Goal: Task Accomplishment & Management: Manage account settings

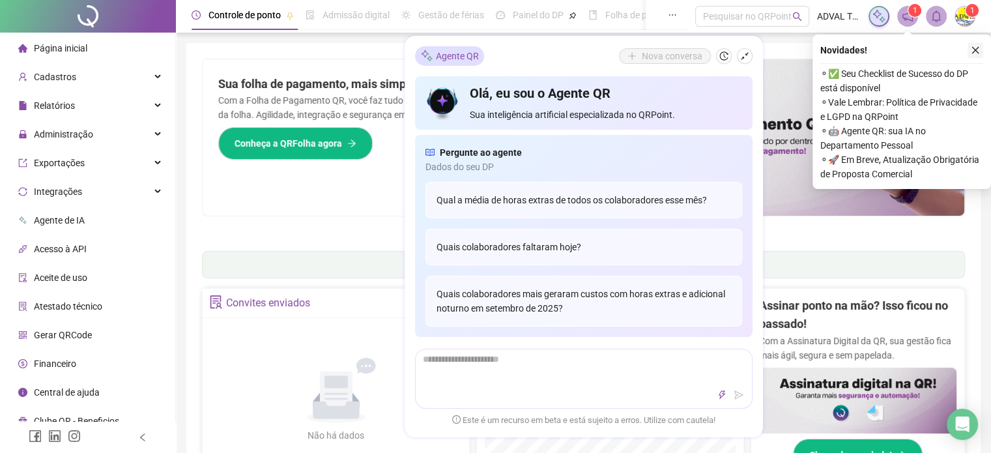
click at [974, 50] on icon "close" at bounding box center [975, 50] width 9 height 9
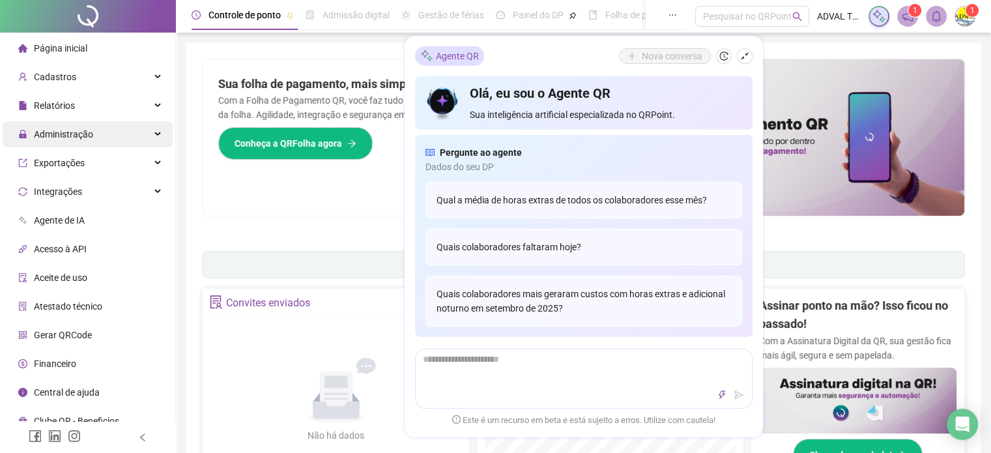
click at [46, 130] on span "Administração" at bounding box center [63, 134] width 59 height 10
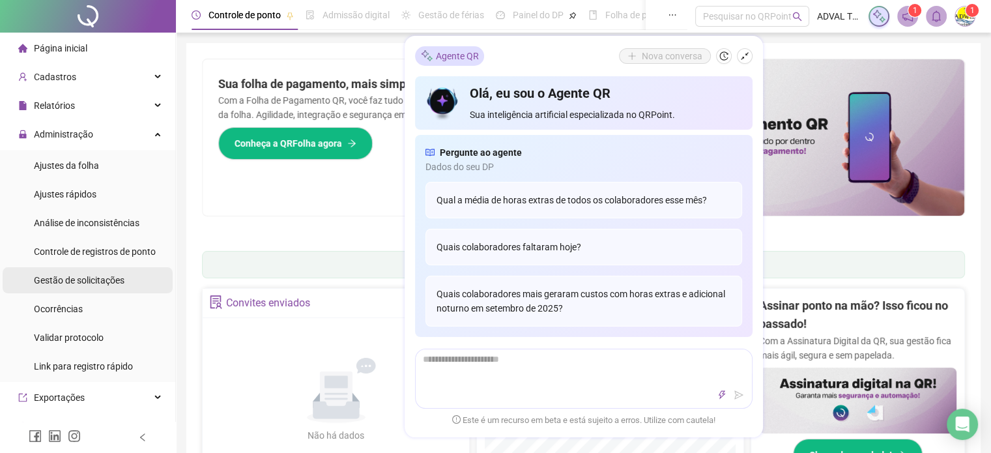
click at [55, 284] on span "Gestão de solicitações" at bounding box center [79, 280] width 91 height 10
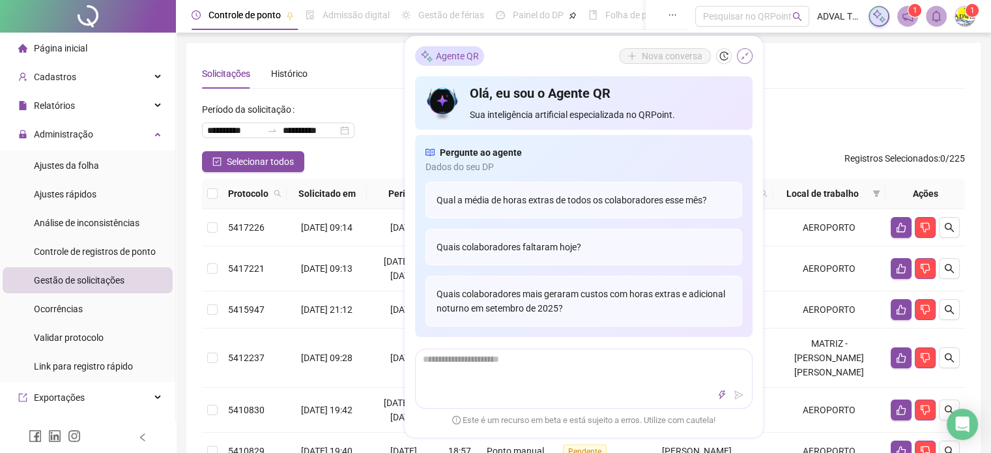
click at [749, 57] on button "button" at bounding box center [745, 56] width 16 height 16
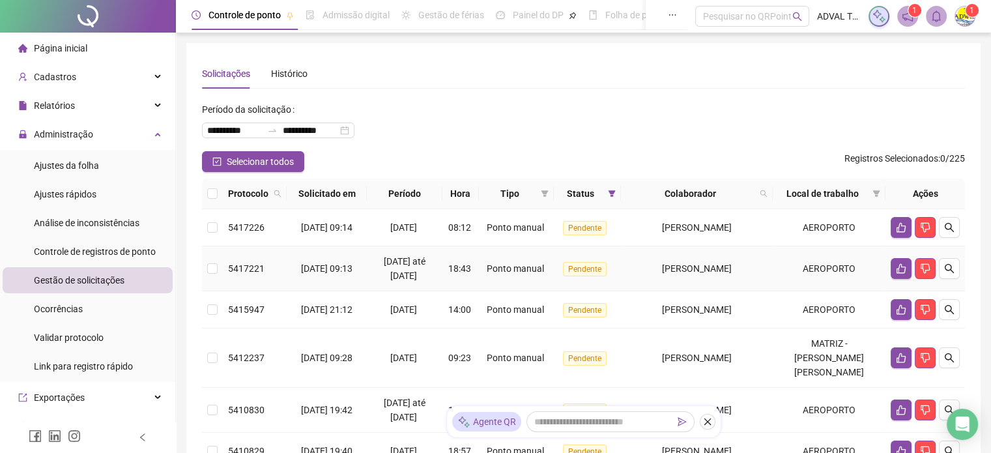
scroll to position [65, 0]
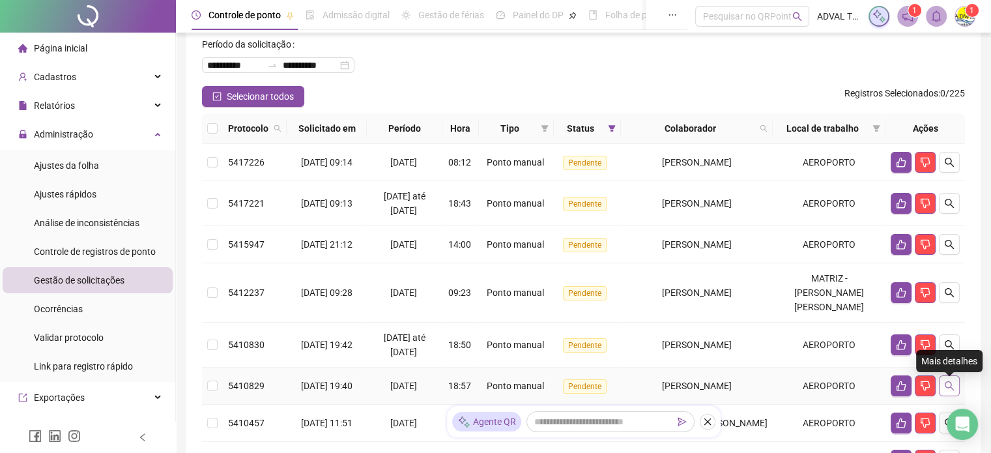
click at [952, 385] on icon "search" at bounding box center [949, 386] width 10 height 10
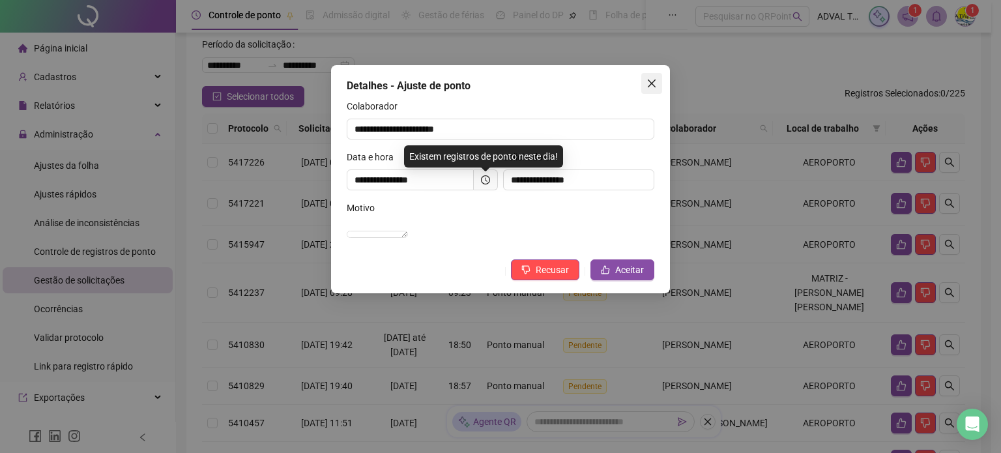
click at [649, 85] on icon "close" at bounding box center [652, 83] width 10 height 10
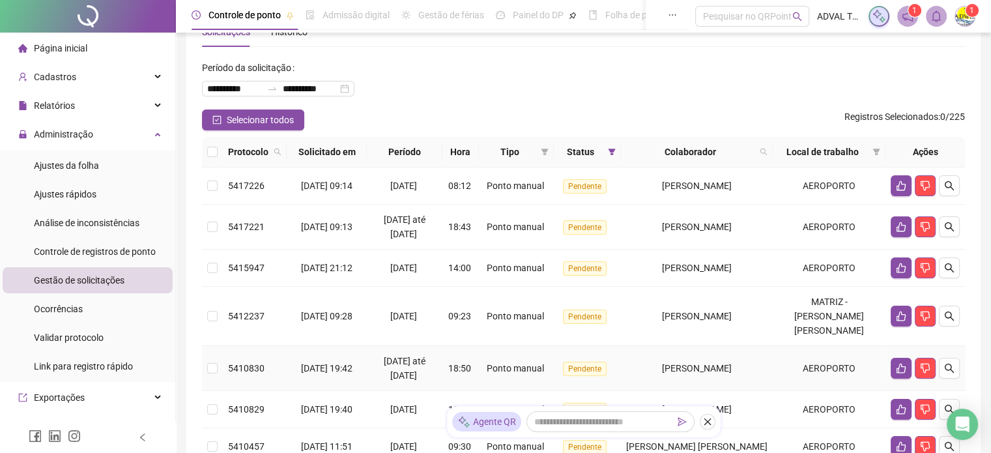
scroll to position [0, 0]
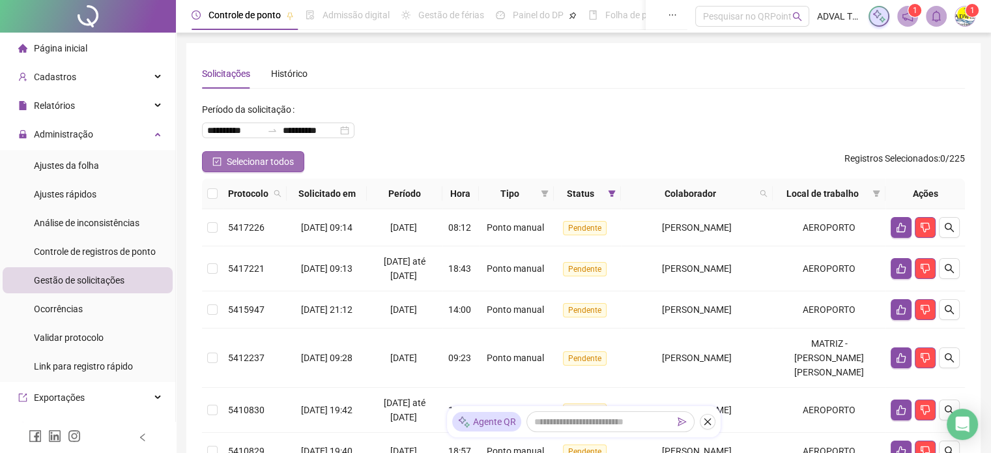
click at [253, 164] on span "Selecionar todos" at bounding box center [260, 161] width 67 height 14
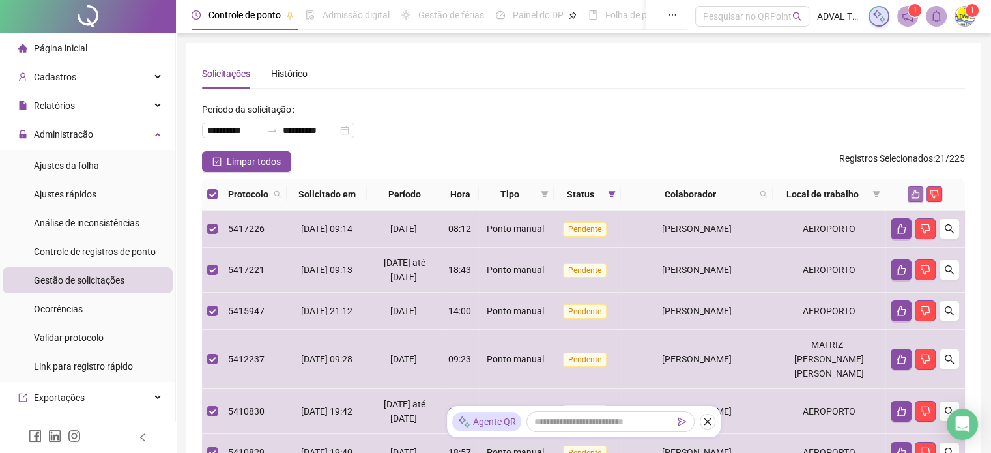
click at [914, 194] on icon "like" at bounding box center [916, 194] width 8 height 8
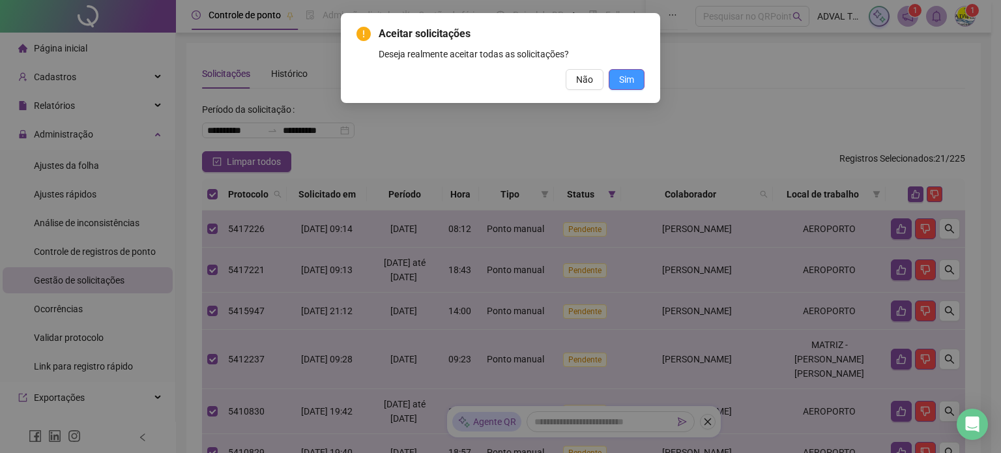
click at [623, 78] on span "Sim" at bounding box center [626, 79] width 15 height 14
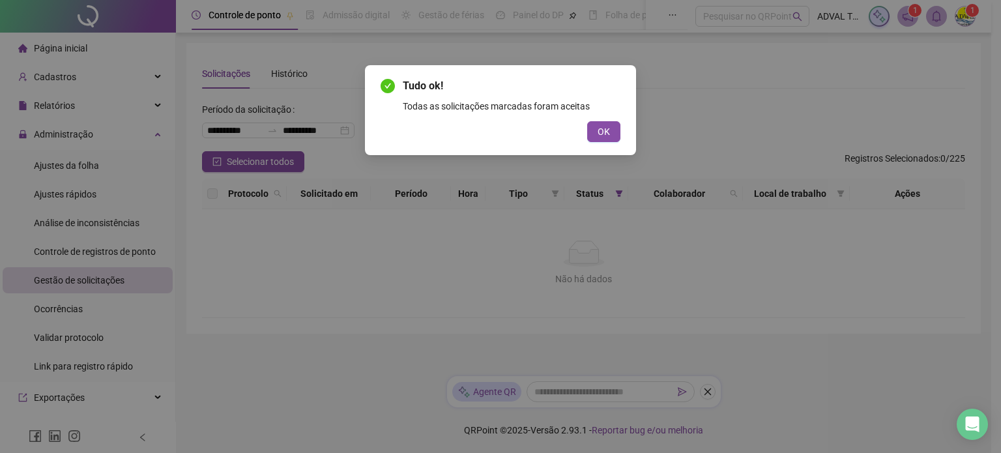
click at [78, 164] on div "Tudo ok! Todas as solicitações marcadas foram aceitas OK" at bounding box center [500, 226] width 1001 height 453
drag, startPoint x: 607, startPoint y: 129, endPoint x: 431, endPoint y: 134, distance: 176.7
click at [606, 130] on span "OK" at bounding box center [604, 131] width 12 height 14
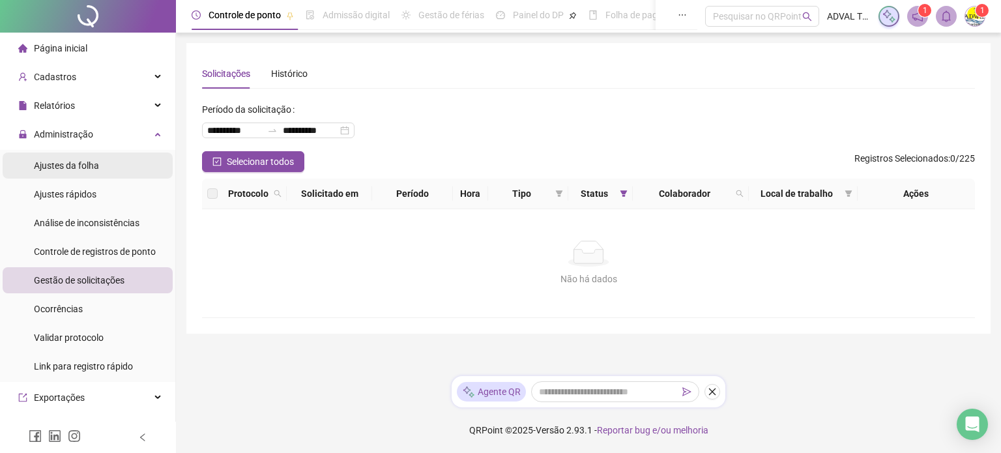
click at [92, 161] on span "Ajustes da folha" at bounding box center [66, 165] width 65 height 10
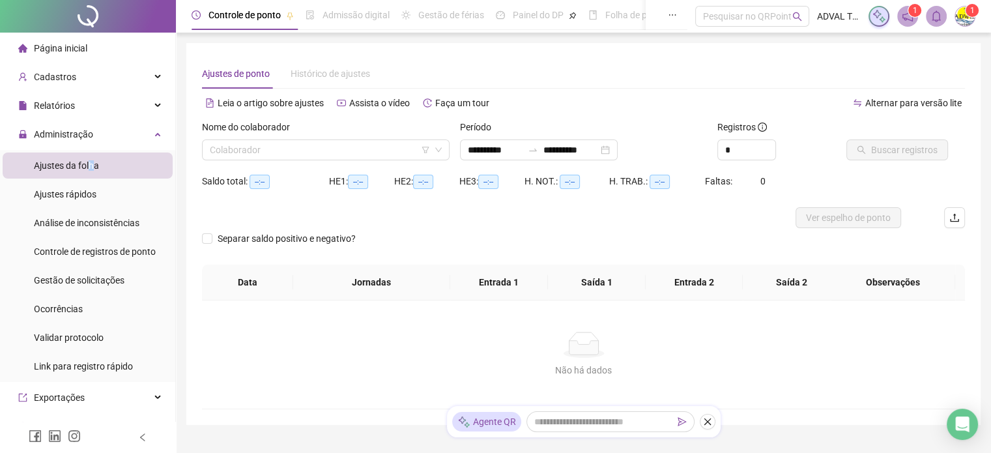
type input "**********"
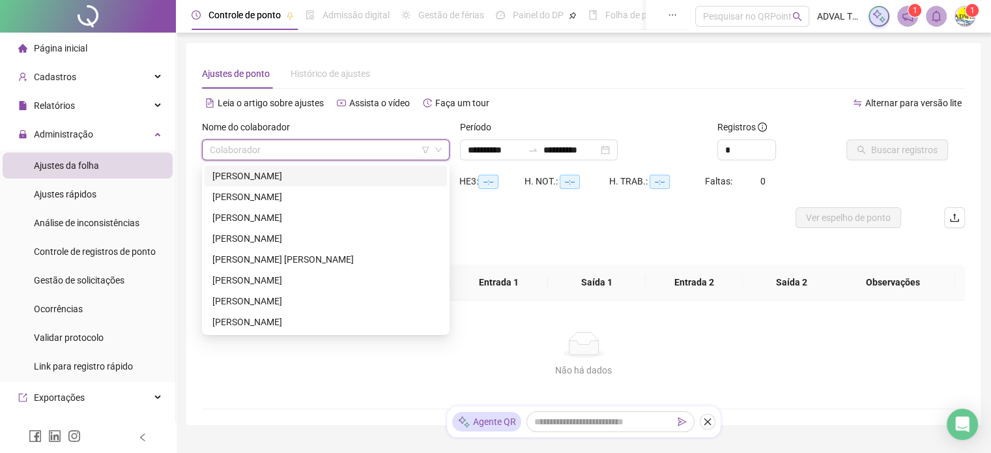
click at [327, 149] on input "search" at bounding box center [320, 150] width 220 height 20
click at [300, 176] on div "[PERSON_NAME]" at bounding box center [325, 176] width 227 height 14
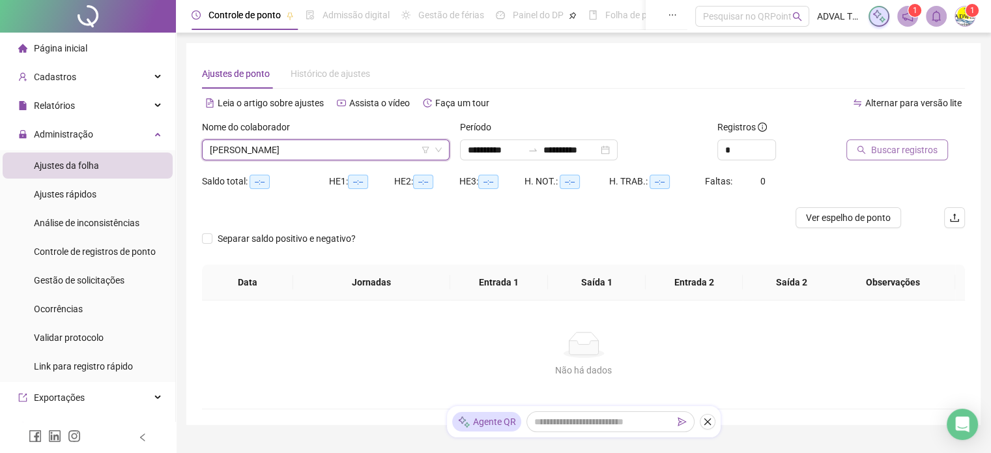
click at [866, 144] on button "Buscar registros" at bounding box center [898, 149] width 102 height 21
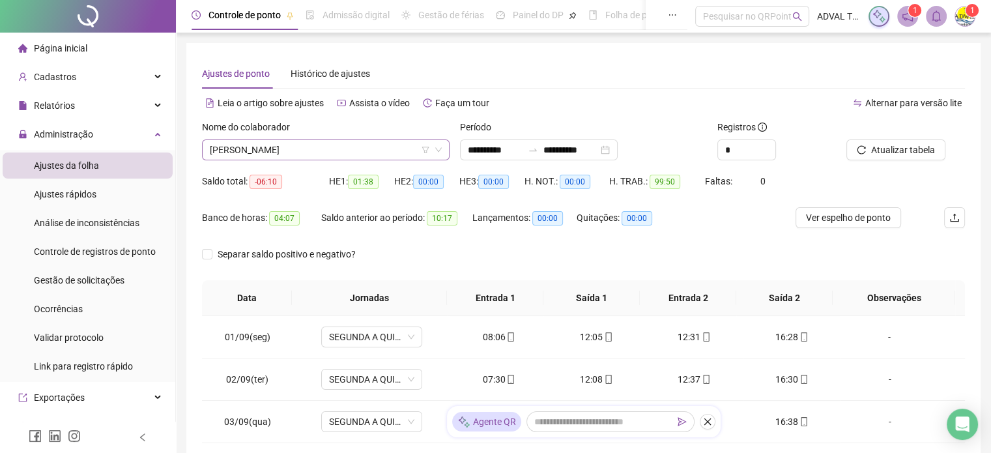
click at [351, 155] on span "[PERSON_NAME]" at bounding box center [326, 150] width 232 height 20
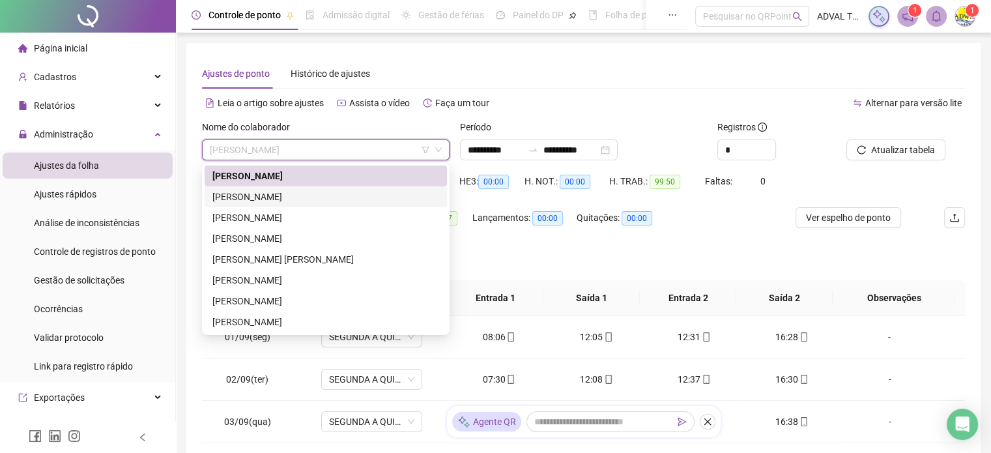
click at [330, 196] on div "[PERSON_NAME]" at bounding box center [325, 197] width 227 height 14
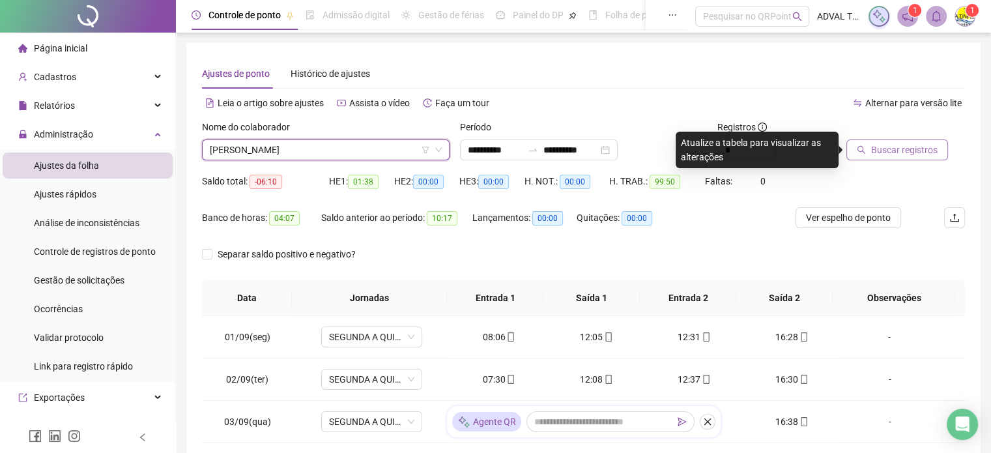
click at [918, 145] on span "Buscar registros" at bounding box center [904, 150] width 66 height 14
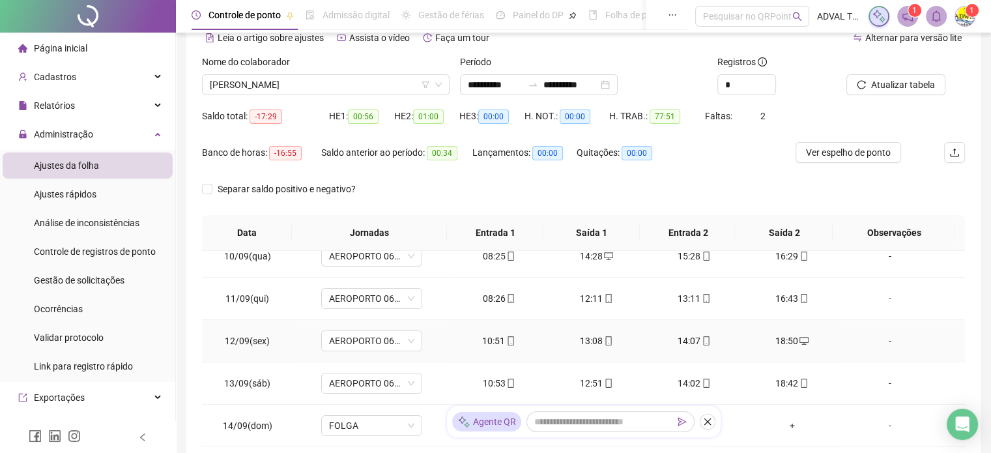
scroll to position [244, 0]
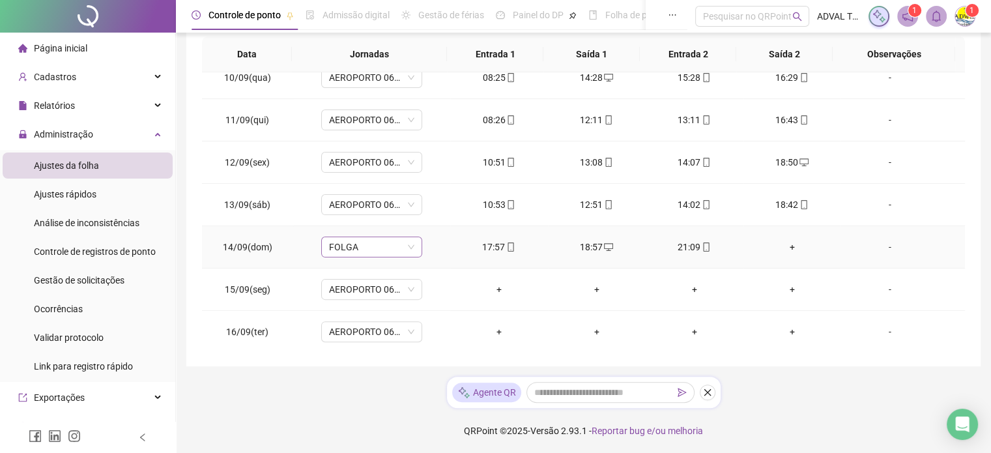
click at [372, 242] on span "FOLGA" at bounding box center [371, 247] width 85 height 20
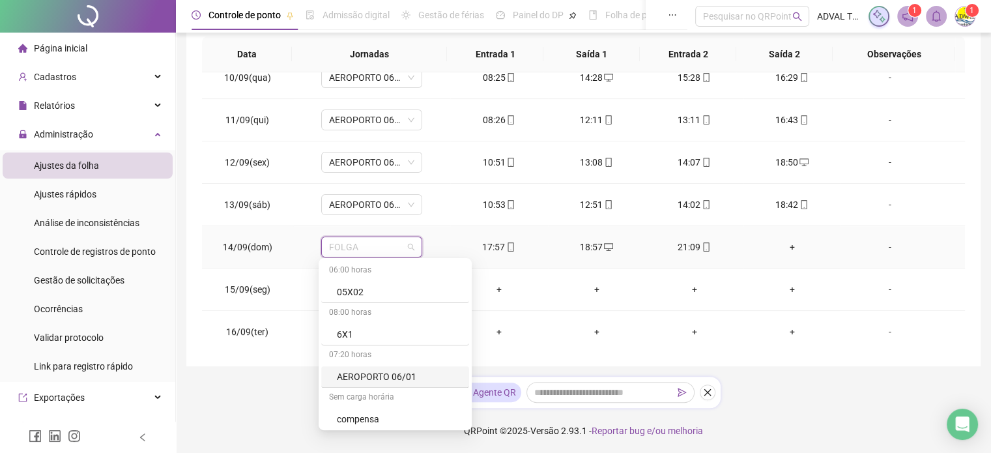
click at [394, 370] on div "AEROPORTO 06/01" at bounding box center [399, 377] width 124 height 14
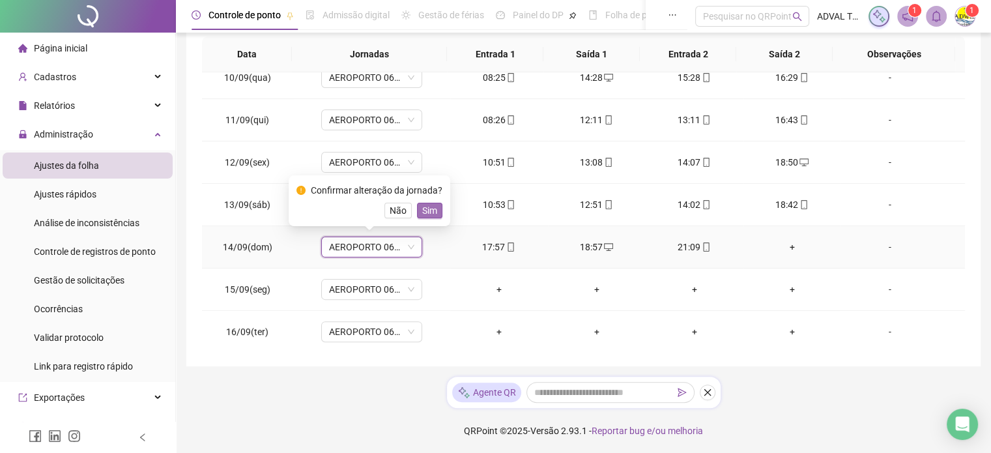
click at [432, 205] on span "Sim" at bounding box center [429, 210] width 15 height 14
